Goal: Information Seeking & Learning: Learn about a topic

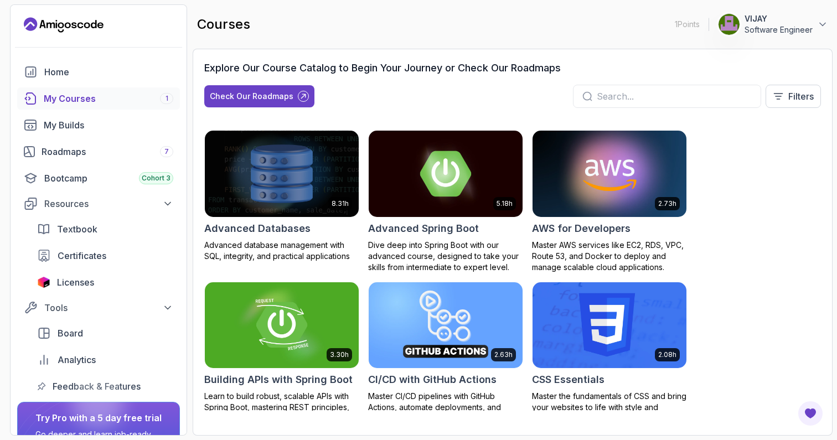
click at [74, 98] on div "My Courses 1" at bounding box center [109, 98] width 130 height 13
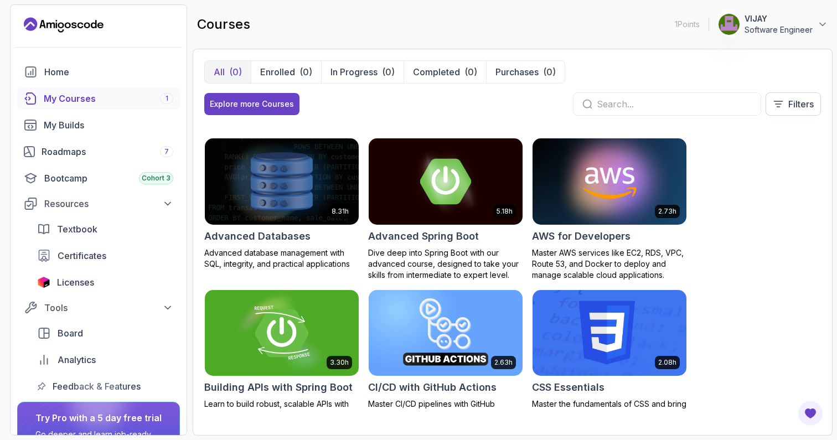
click at [288, 328] on img at bounding box center [282, 333] width 162 height 90
click at [516, 69] on p "Purchases" at bounding box center [516, 71] width 43 height 13
click at [772, 24] on p "VIJAY" at bounding box center [778, 18] width 68 height 11
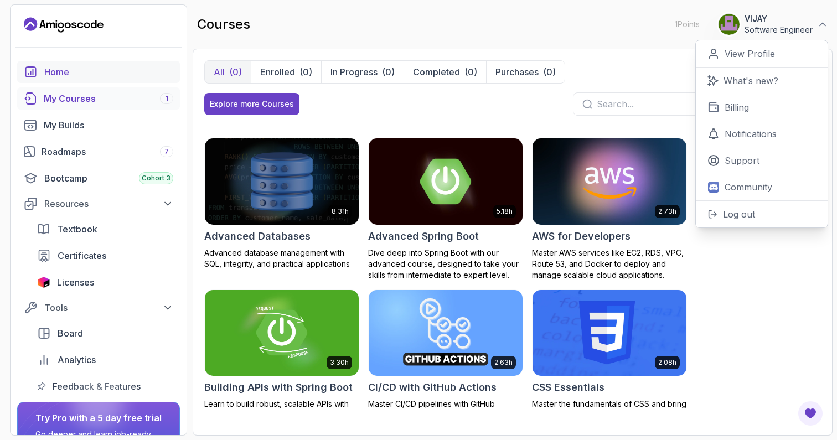
click at [48, 63] on link "Home" at bounding box center [98, 72] width 163 height 22
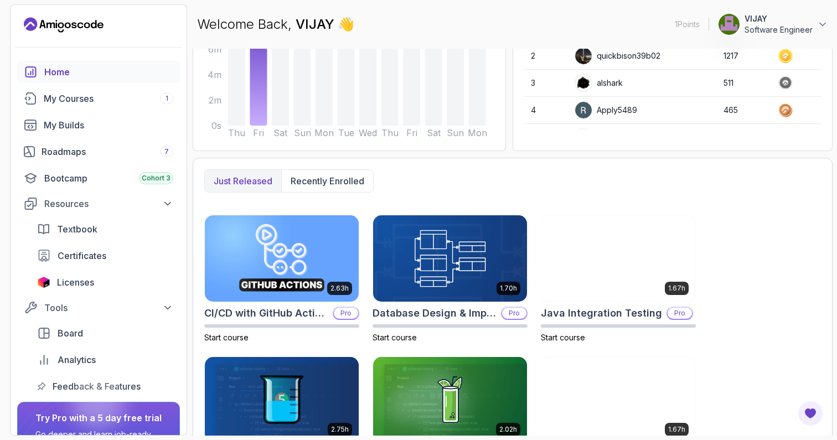
scroll to position [189, 0]
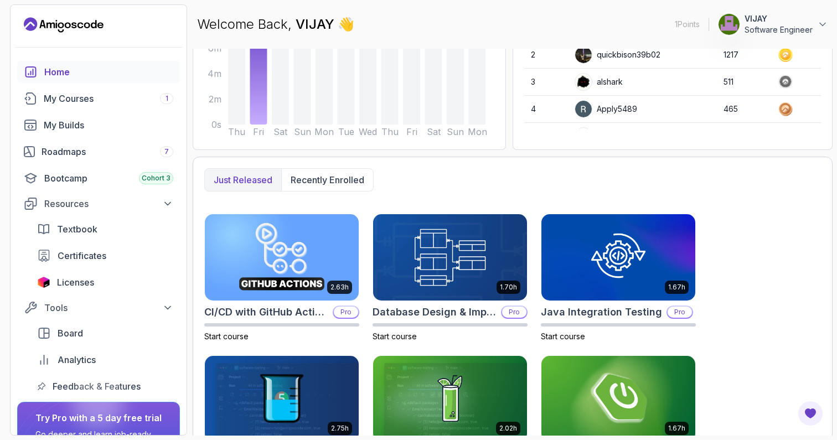
click at [265, 179] on p "Just released" at bounding box center [243, 179] width 59 height 13
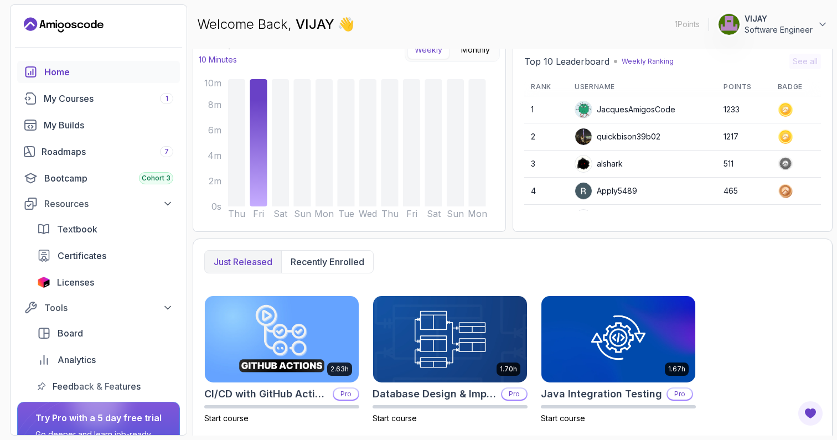
scroll to position [105, 0]
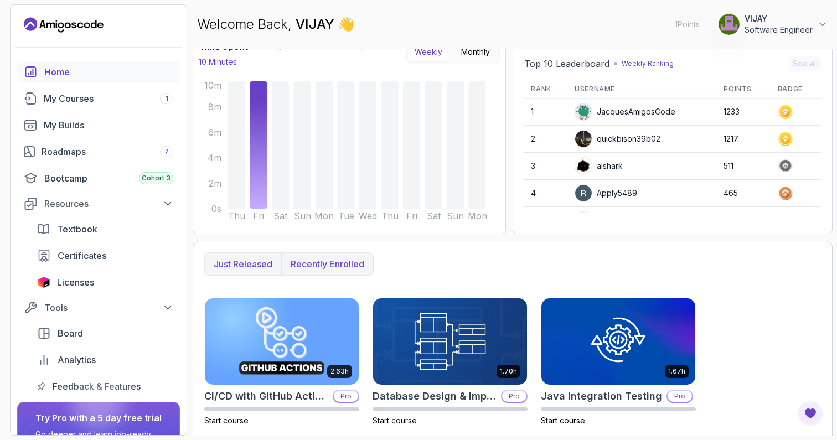
click at [344, 259] on p "Recently enrolled" at bounding box center [328, 263] width 74 height 13
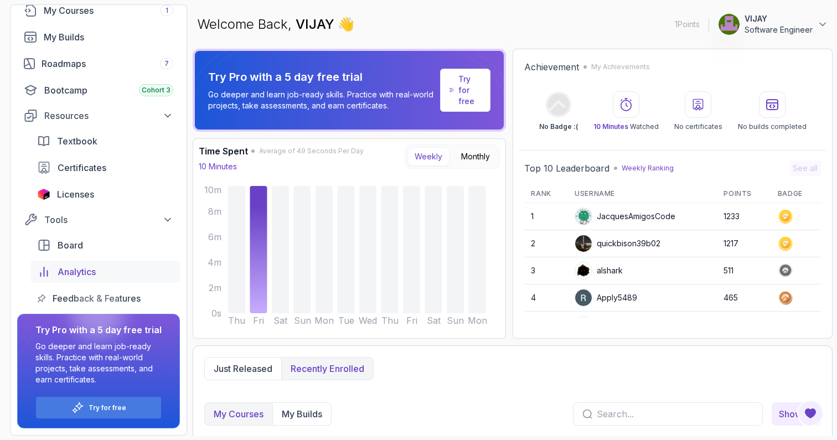
scroll to position [0, 0]
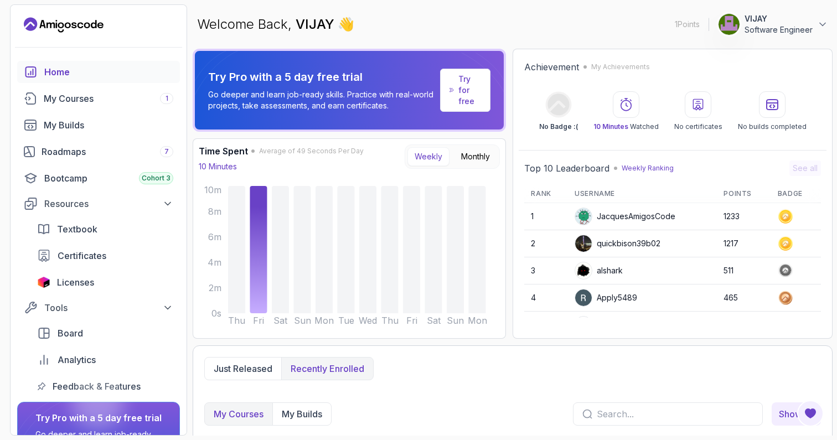
click at [58, 71] on div "Home" at bounding box center [108, 71] width 129 height 13
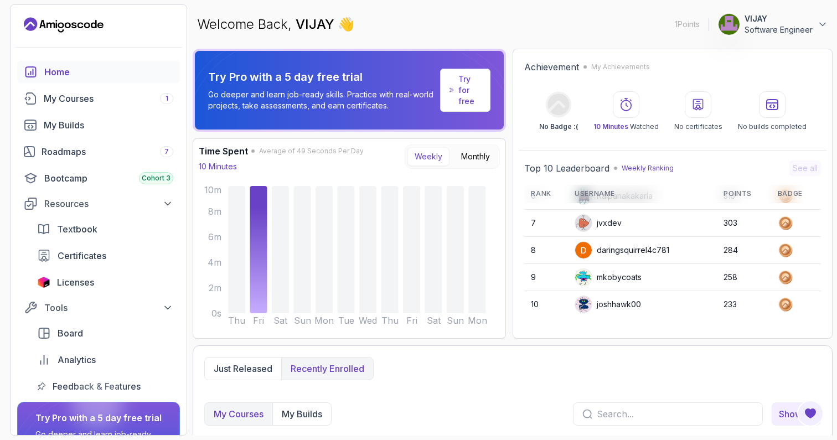
click at [464, 93] on p "Try for free" at bounding box center [469, 90] width 23 height 33
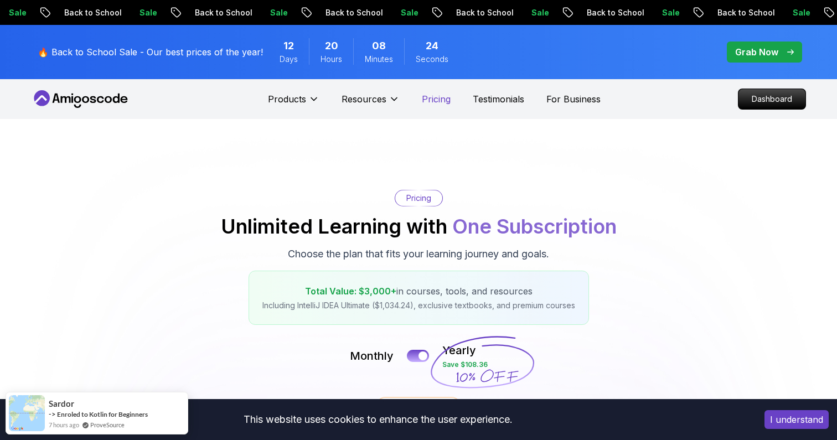
click at [439, 99] on p "Pricing" at bounding box center [436, 98] width 29 height 13
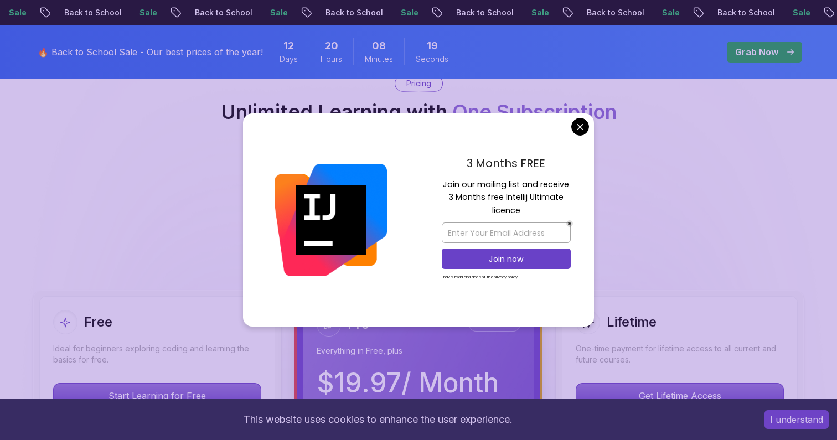
scroll to position [312, 0]
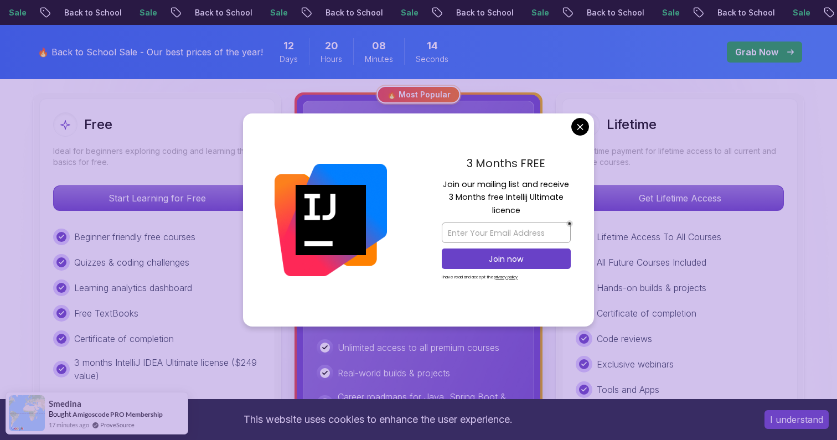
click at [501, 184] on p "Join our mailing list and receive 3 Months free Intellij Ultimate licence" at bounding box center [506, 197] width 129 height 39
click at [487, 196] on p "Join our mailing list and receive 3 Months free Intellij Ultimate licence" at bounding box center [506, 197] width 129 height 39
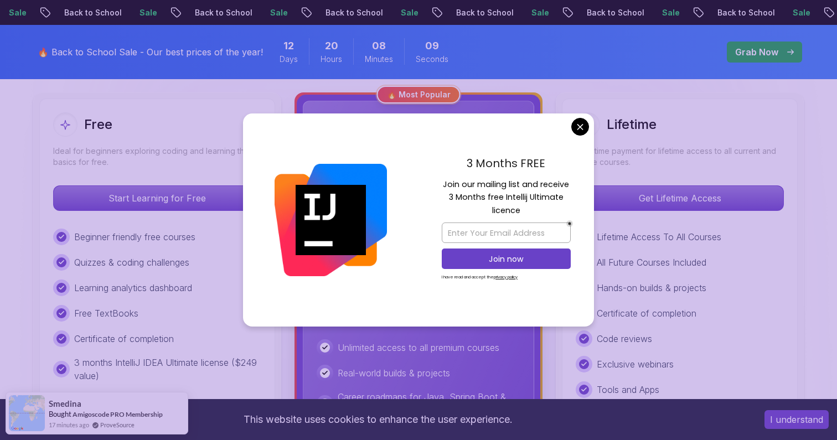
click at [514, 195] on p "Join our mailing list and receive 3 Months free Intellij Ultimate licence" at bounding box center [506, 197] width 129 height 39
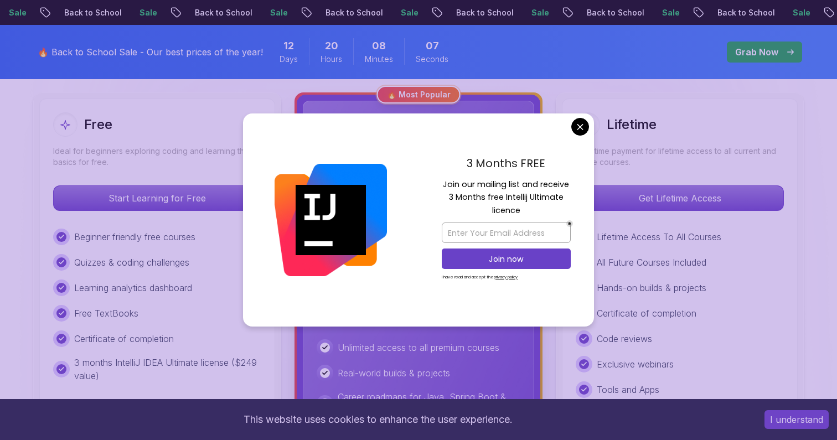
drag, startPoint x: 504, startPoint y: 196, endPoint x: 524, endPoint y: 206, distance: 21.8
click at [524, 206] on p "Join our mailing list and receive 3 Months free Intellij Ultimate licence" at bounding box center [506, 197] width 129 height 39
